Goal: Task Accomplishment & Management: Use online tool/utility

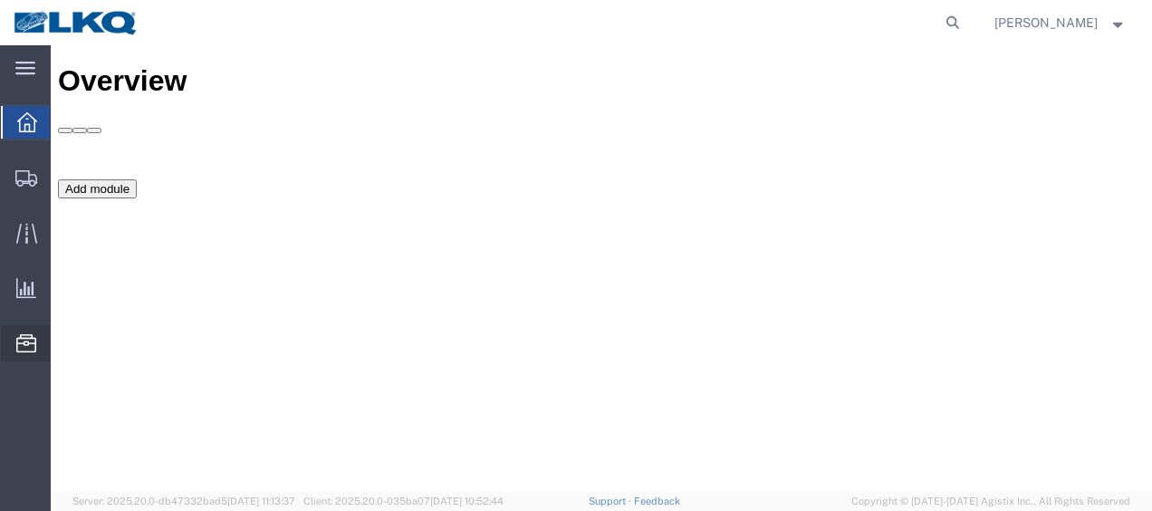
click at [0, 0] on span "Location Appointment" at bounding box center [0, 0] width 0 height 0
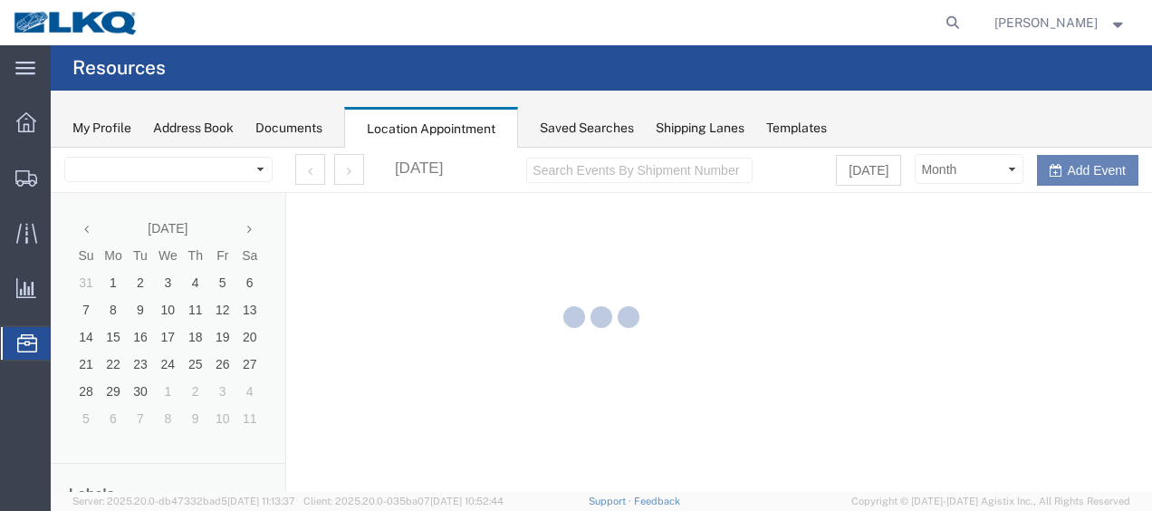
select select "27578"
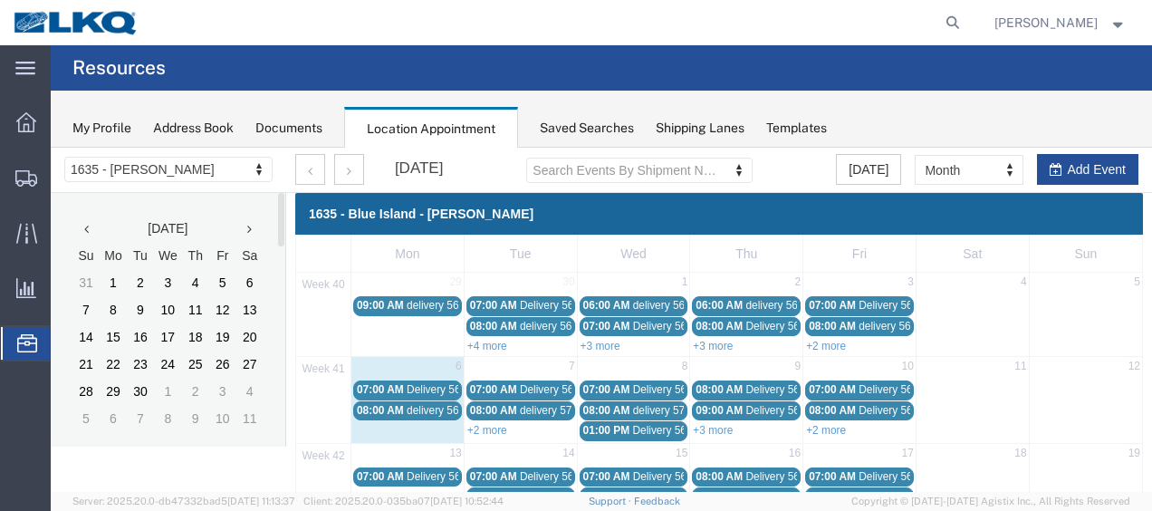
click at [251, 228] on icon at bounding box center [249, 229] width 5 height 13
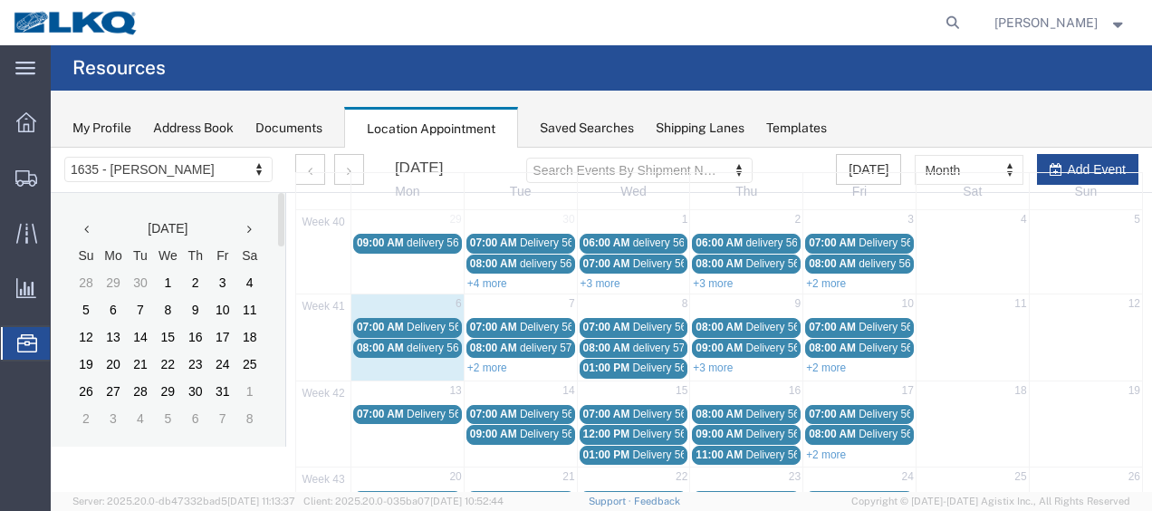
scroll to position [91, 0]
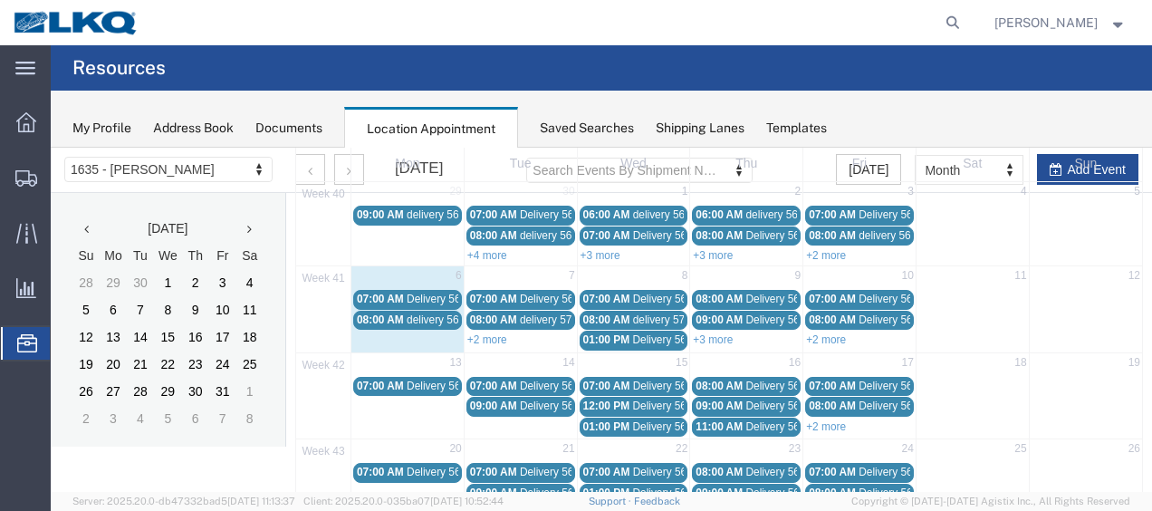
click at [491, 333] on link "+2 more" at bounding box center [487, 339] width 40 height 13
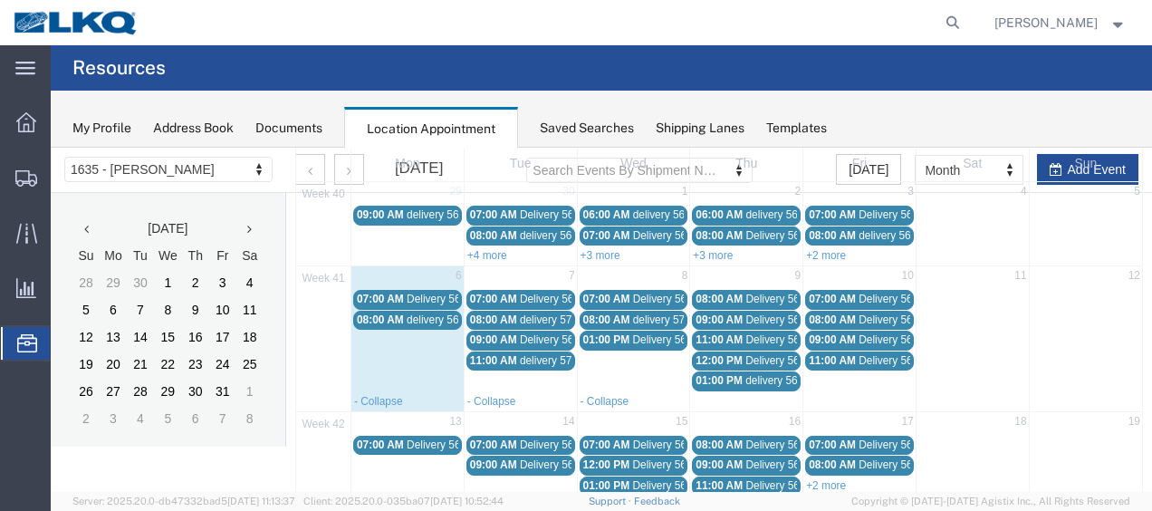
click at [417, 294] on span "Delivery 56661610" at bounding box center [452, 298] width 90 height 13
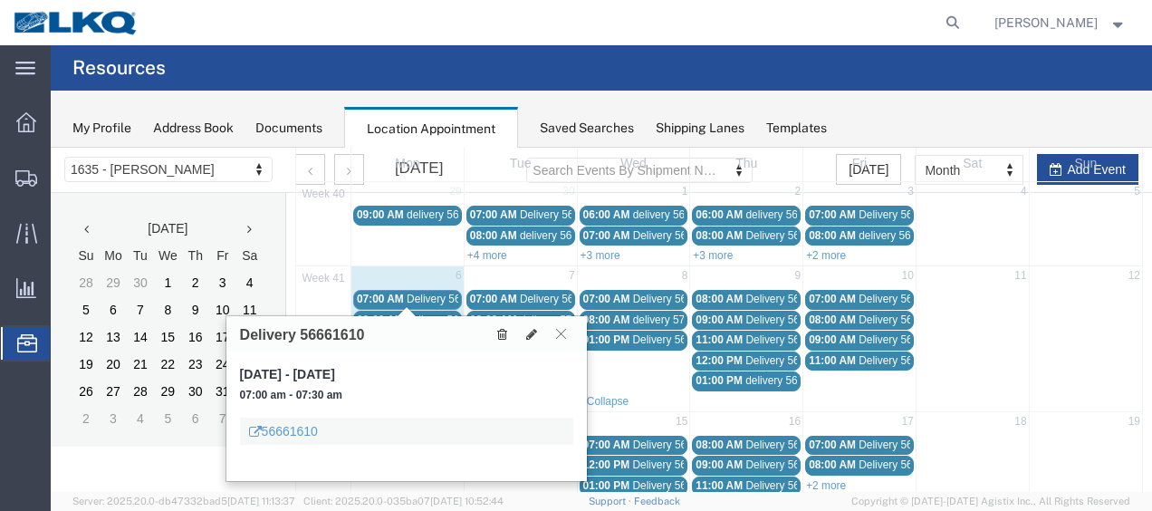
drag, startPoint x: 561, startPoint y: 335, endPoint x: 494, endPoint y: 336, distance: 67.0
click at [562, 335] on icon at bounding box center [561, 333] width 10 height 11
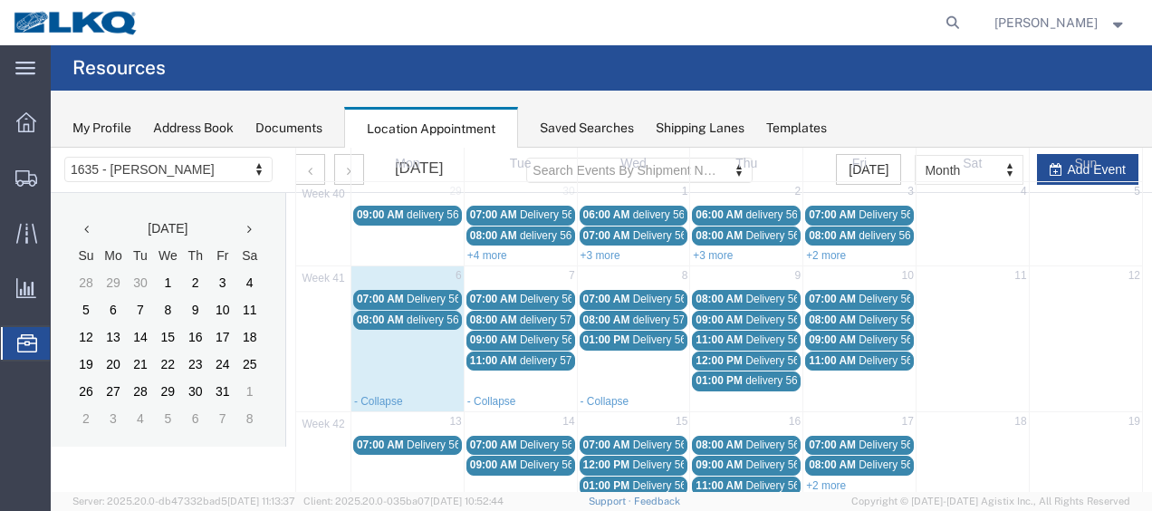
click at [429, 318] on span "delivery 56994458" at bounding box center [451, 319] width 88 height 13
